Goal: Task Accomplishment & Management: Manage account settings

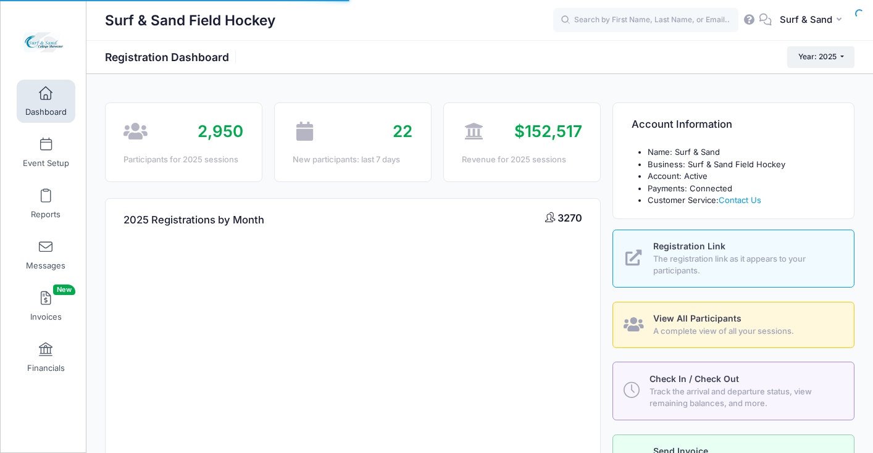
select select
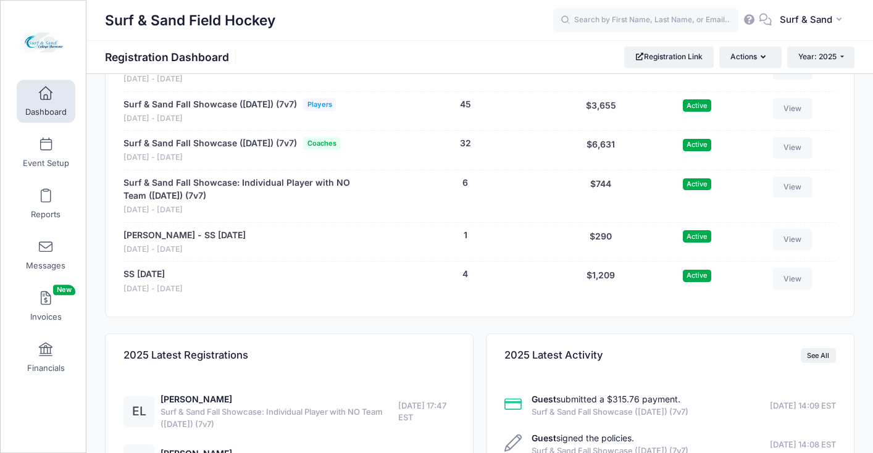
scroll to position [2619, 0]
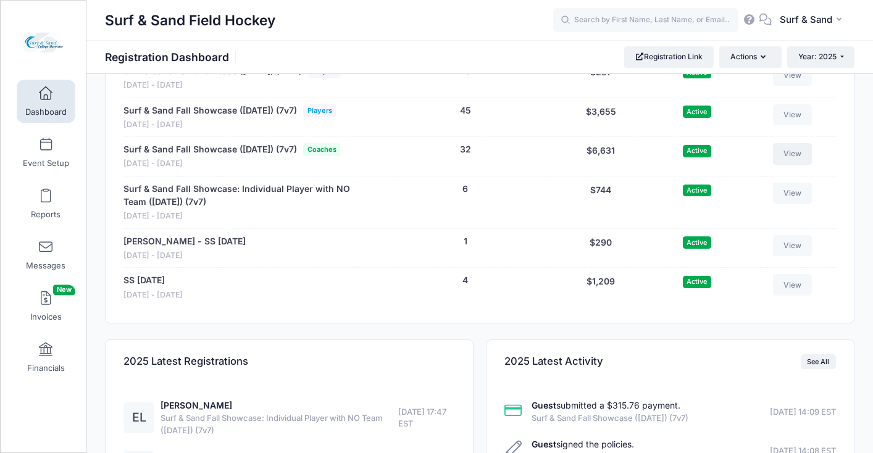
click at [791, 164] on link "View" at bounding box center [792, 153] width 39 height 21
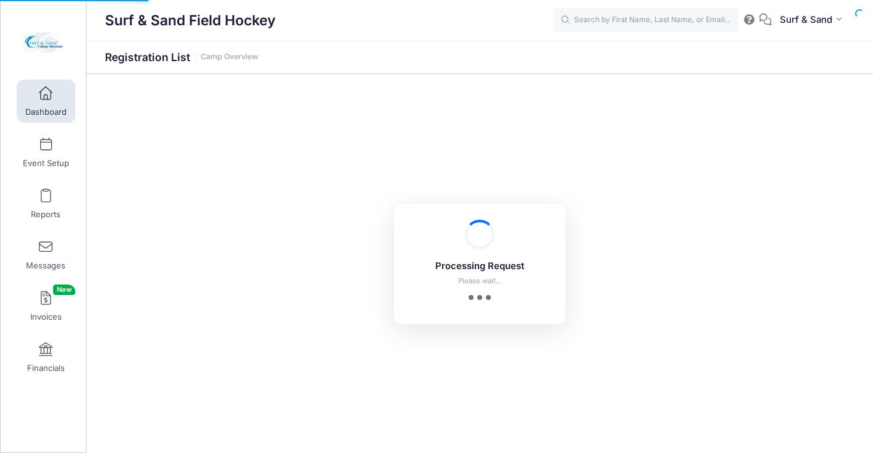
select select "10"
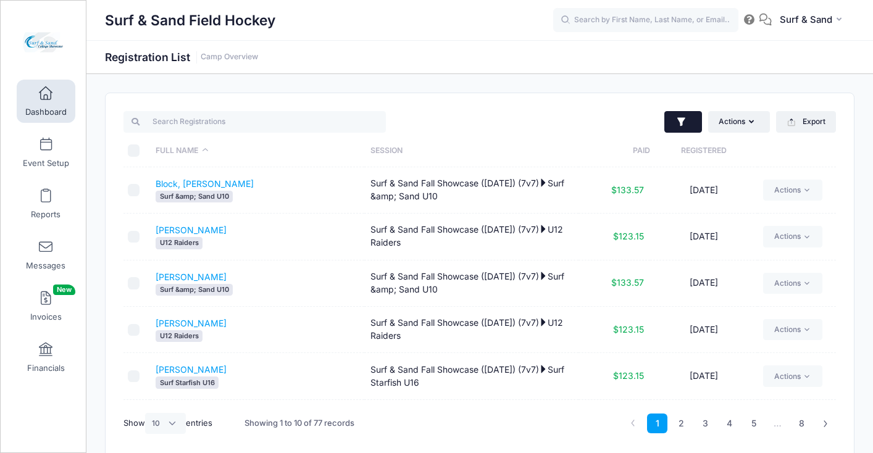
click at [694, 117] on button "button" at bounding box center [683, 122] width 38 height 22
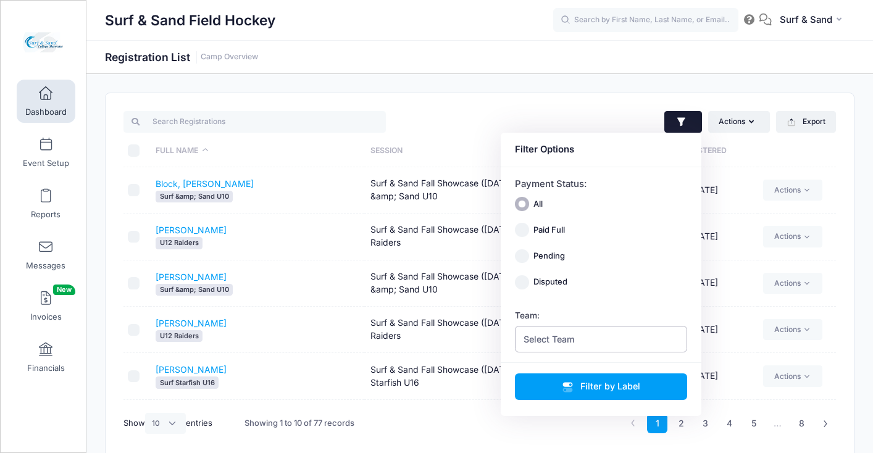
click at [626, 339] on span "Select Team" at bounding box center [601, 339] width 173 height 27
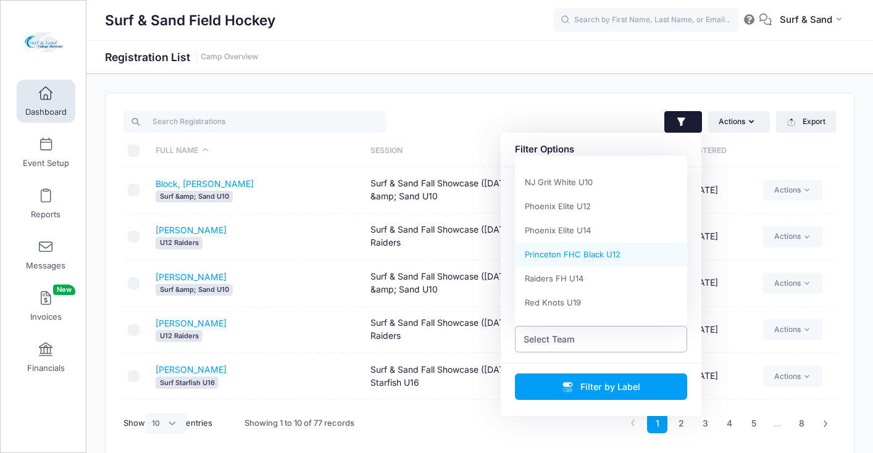
scroll to position [421, 0]
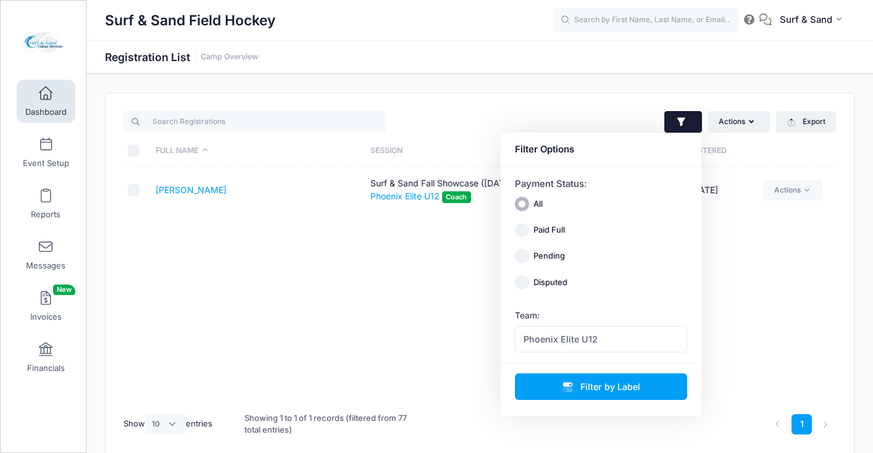
click at [375, 302] on div "Full Name Session Paid Registered [PERSON_NAME] Surf & Sand Fall Showcase ([DAT…" at bounding box center [479, 285] width 712 height 237
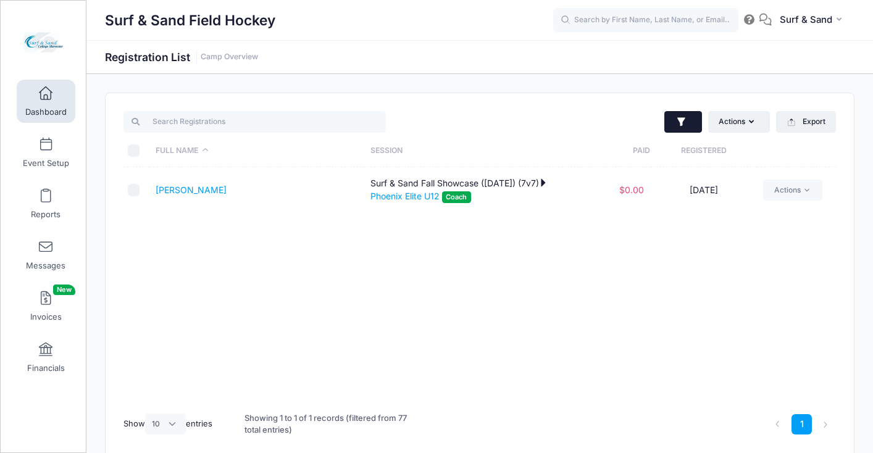
click at [679, 124] on icon "button" at bounding box center [681, 121] width 8 height 9
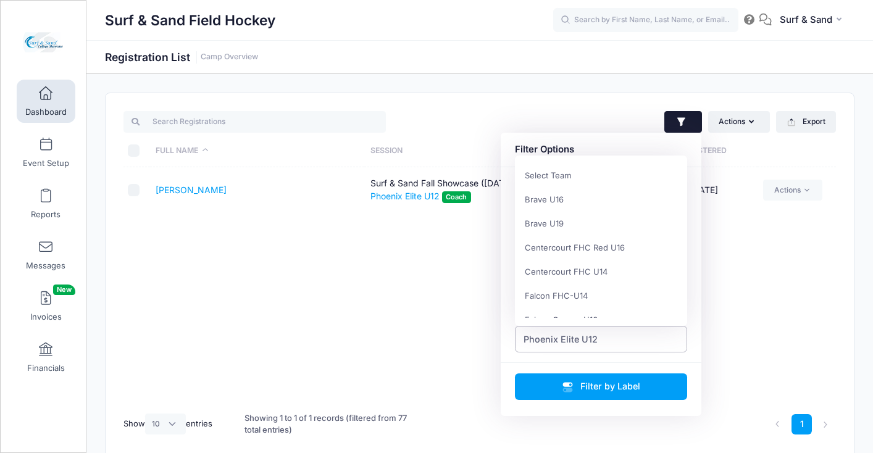
click at [589, 344] on span "Phoenix Elite U12" at bounding box center [560, 339] width 74 height 13
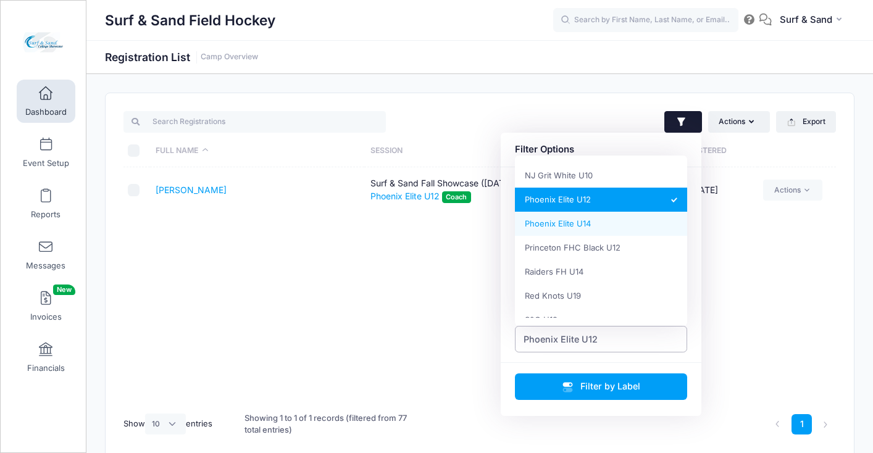
select select "Phoenix Elite U14"
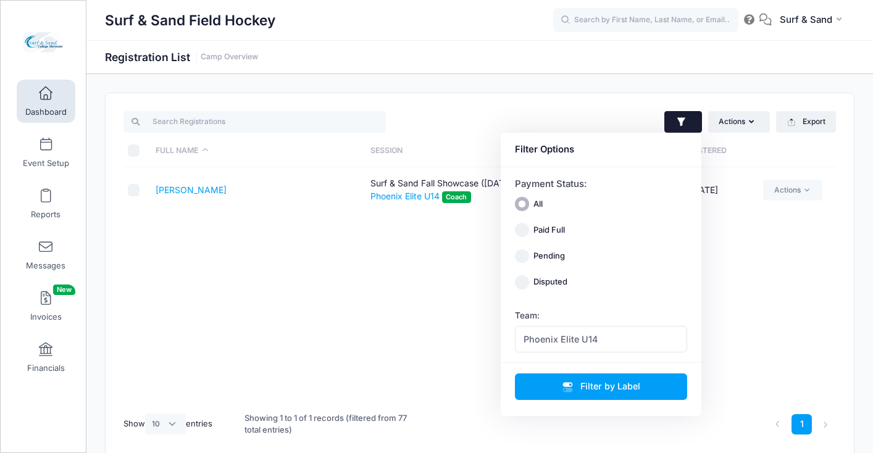
click at [442, 317] on div "Full Name Session Paid Registered [PERSON_NAME] Surf & Sand Fall Showcase ([DAT…" at bounding box center [479, 285] width 712 height 237
